Goal: Use online tool/utility: Utilize a website feature to perform a specific function

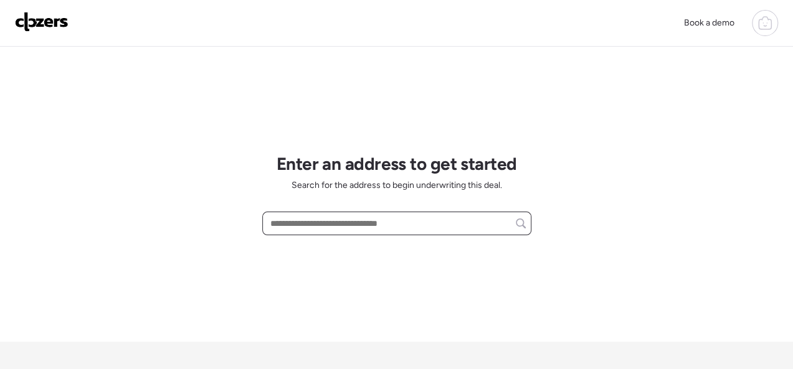
click at [324, 217] on input "text" at bounding box center [397, 223] width 258 height 17
paste input "**********"
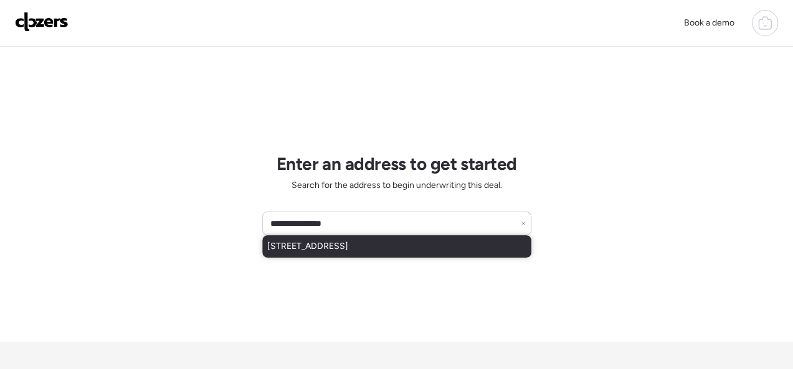
click at [315, 240] on span "[STREET_ADDRESS]" at bounding box center [307, 246] width 81 height 12
type input "**********"
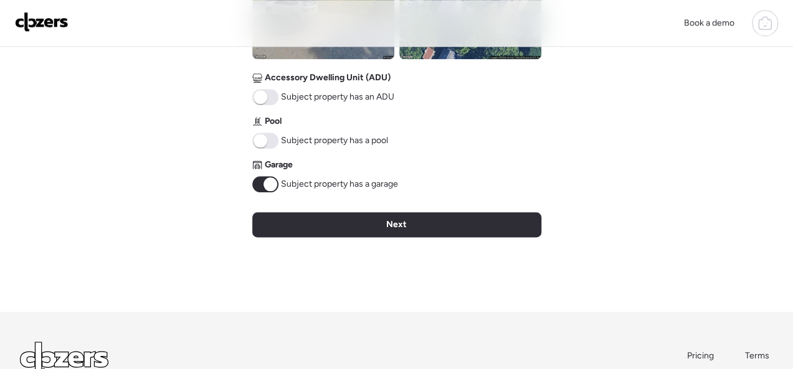
scroll to position [623, 0]
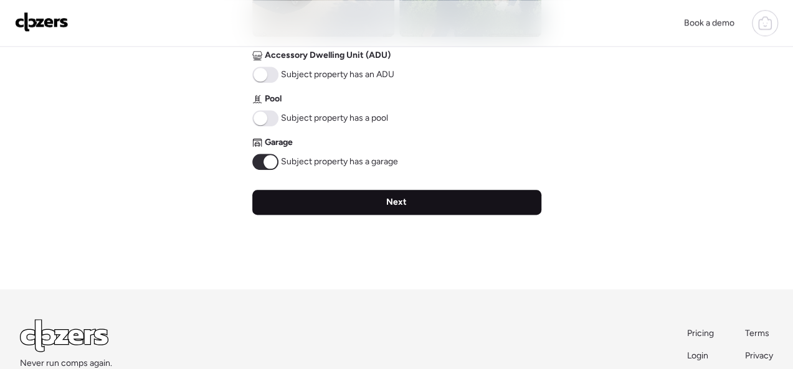
click at [416, 203] on div "Next" at bounding box center [396, 202] width 289 height 25
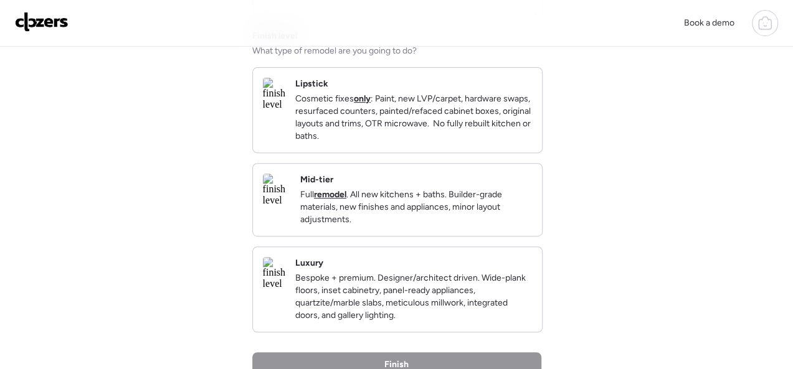
scroll to position [187, 0]
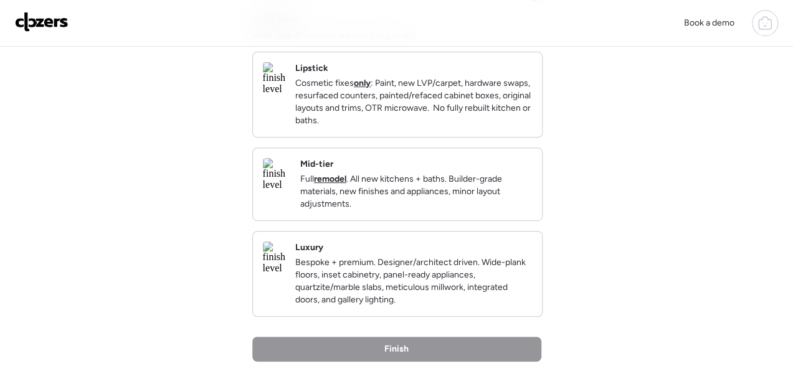
click at [434, 209] on p "Full remodel . All new kitchens + baths. Builder-grade materials, new finishes …" at bounding box center [416, 191] width 232 height 37
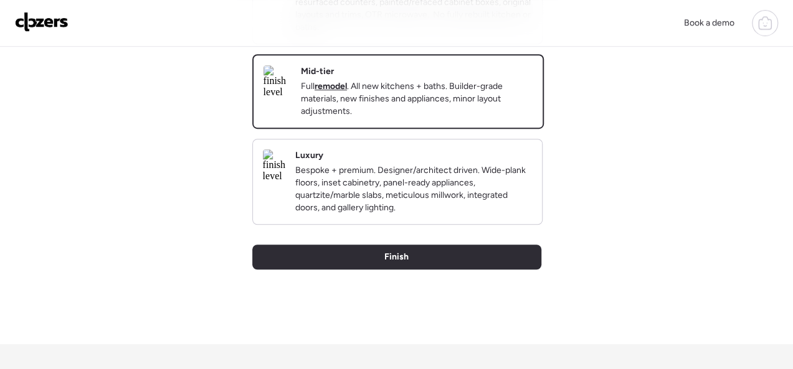
scroll to position [374, 0]
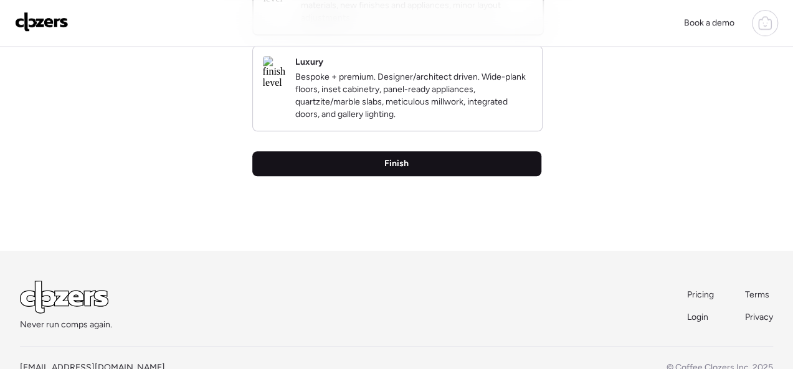
click at [412, 176] on div "Finish" at bounding box center [396, 163] width 289 height 25
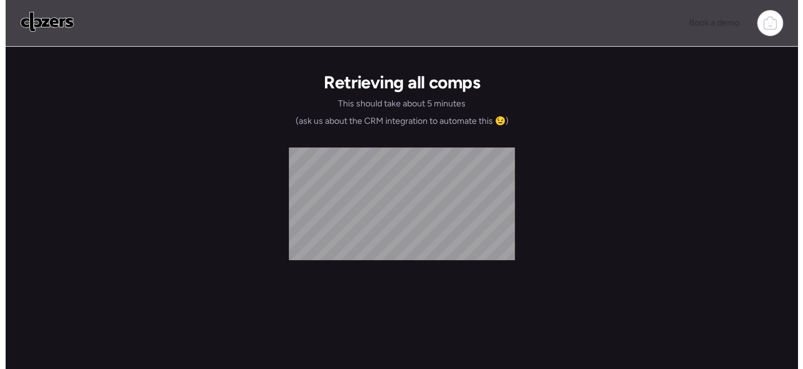
scroll to position [0, 0]
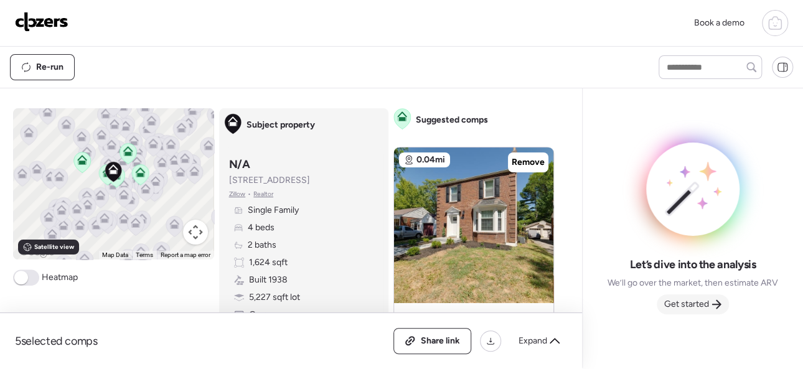
click at [701, 303] on span "Get started" at bounding box center [686, 304] width 45 height 12
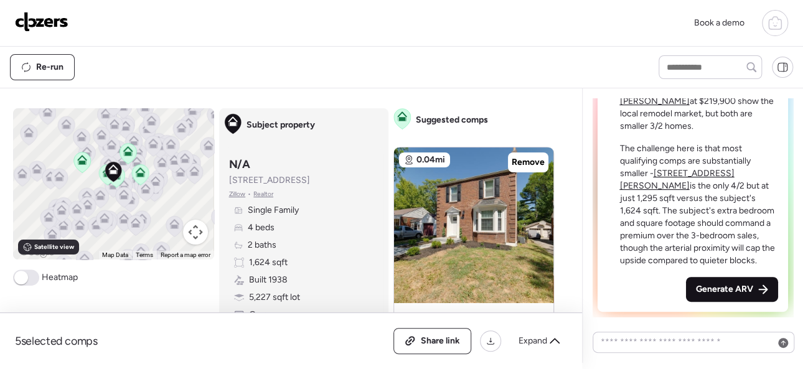
click at [706, 287] on span "Generate ARV" at bounding box center [724, 289] width 57 height 12
